Goal: Transaction & Acquisition: Purchase product/service

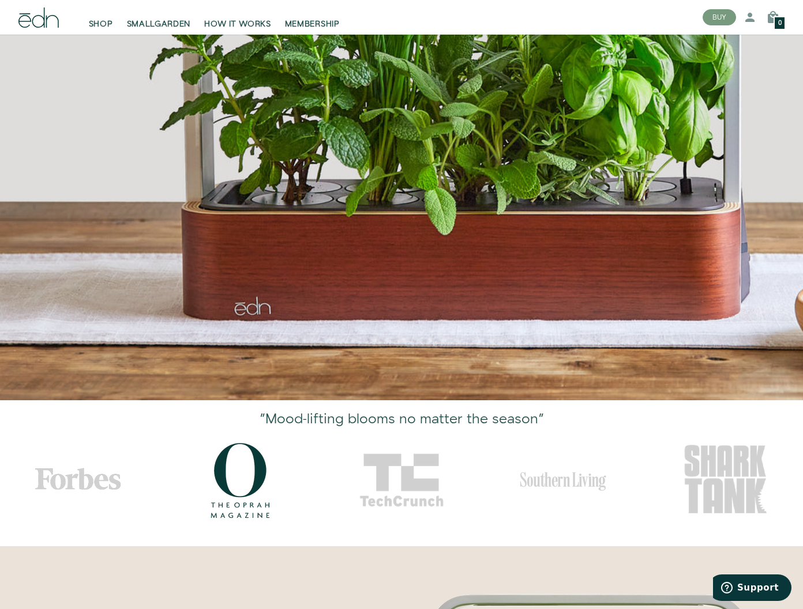
scroll to position [197, 0]
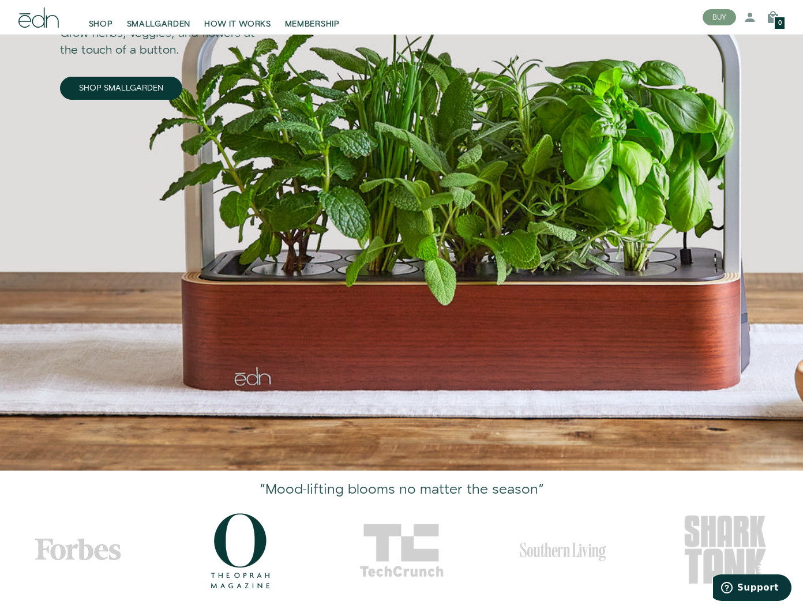
click at [101, 20] on span "SHOP" at bounding box center [101, 24] width 24 height 12
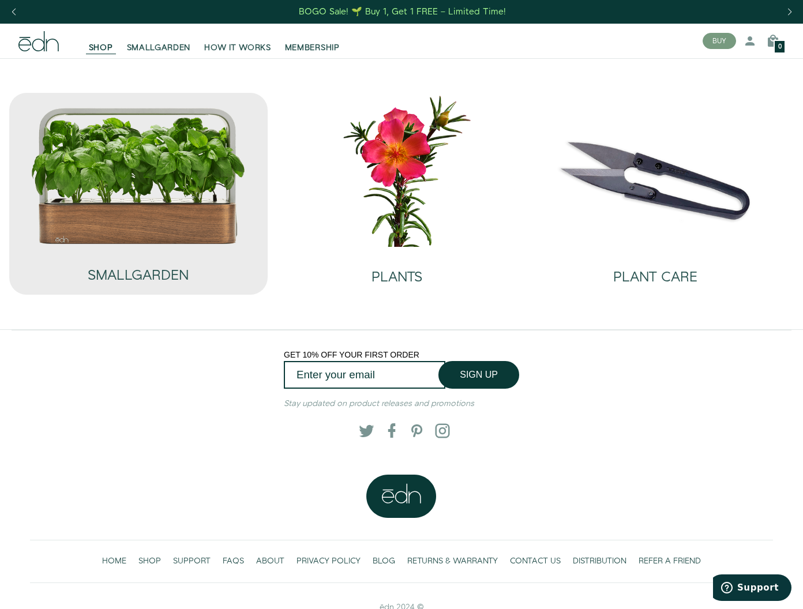
click at [149, 185] on img at bounding box center [139, 176] width 216 height 138
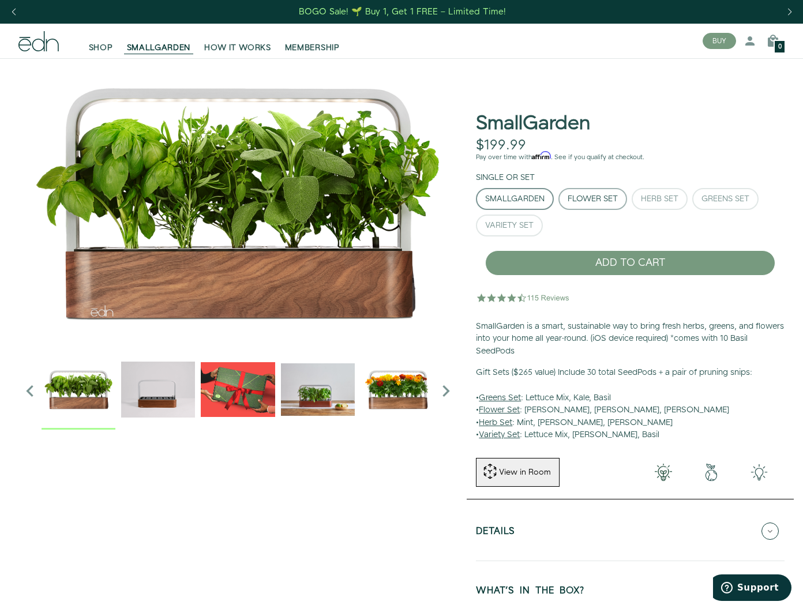
click at [584, 202] on div "Flower Set" at bounding box center [593, 199] width 50 height 8
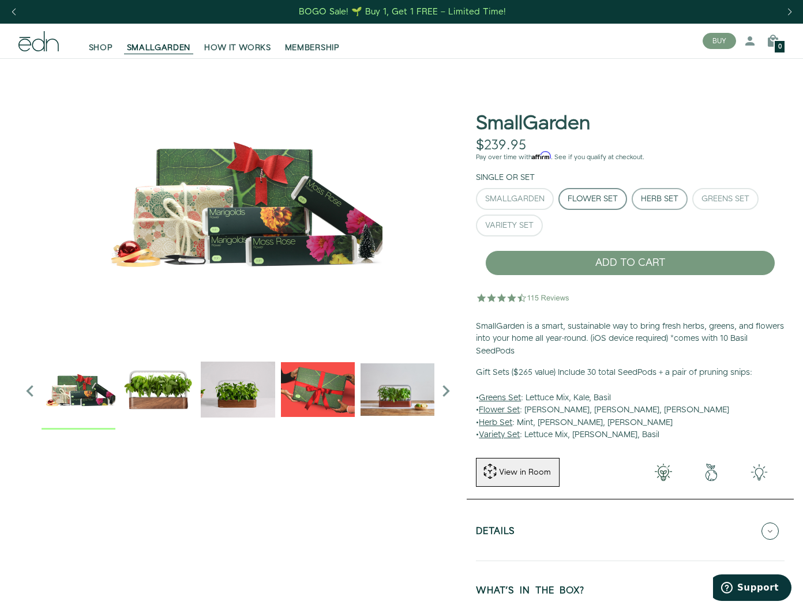
click at [654, 201] on div "Herb Set" at bounding box center [659, 199] width 37 height 8
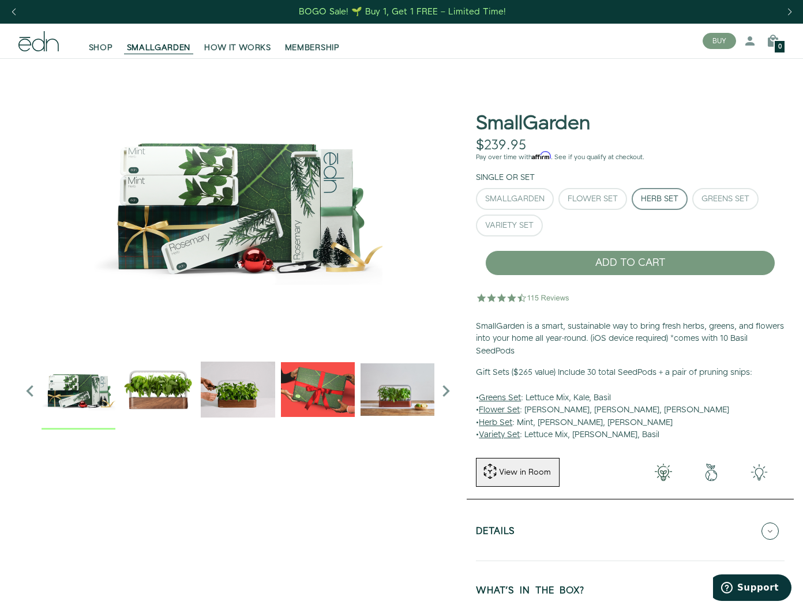
click at [692, 198] on div "SmallGarden Flower Set Herb Set Greens Set" at bounding box center [630, 214] width 309 height 53
click at [716, 200] on div "Greens Set" at bounding box center [725, 199] width 48 height 8
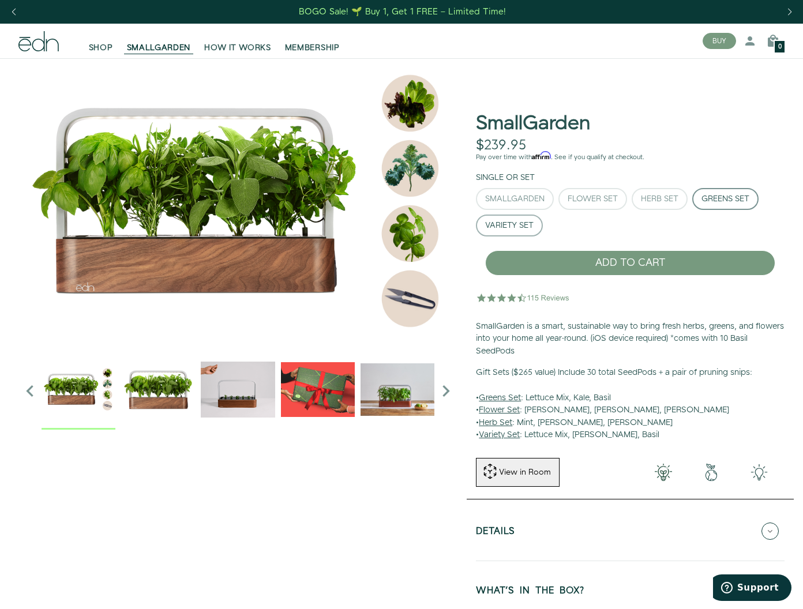
click at [500, 217] on button "Variety Set" at bounding box center [509, 226] width 67 height 22
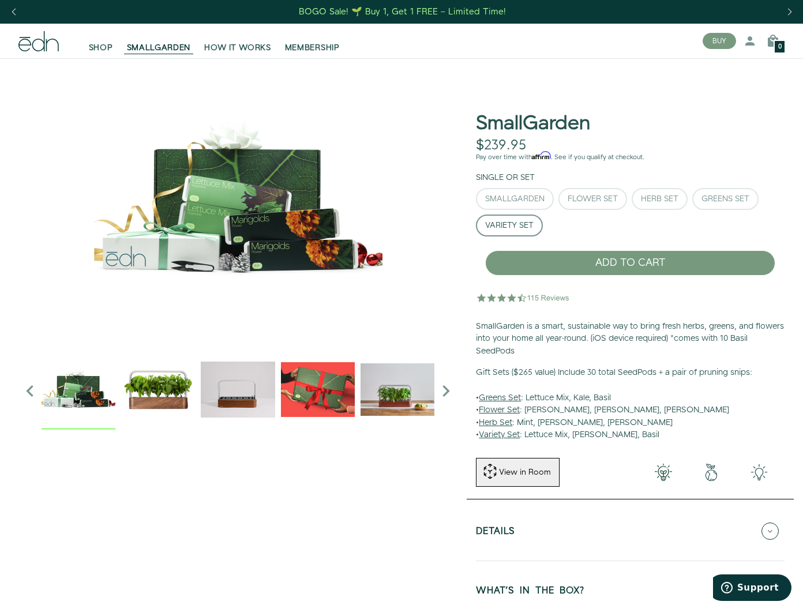
click at [3, 267] on div at bounding box center [401, 403] width 803 height 690
